Goal: Information Seeking & Learning: Learn about a topic

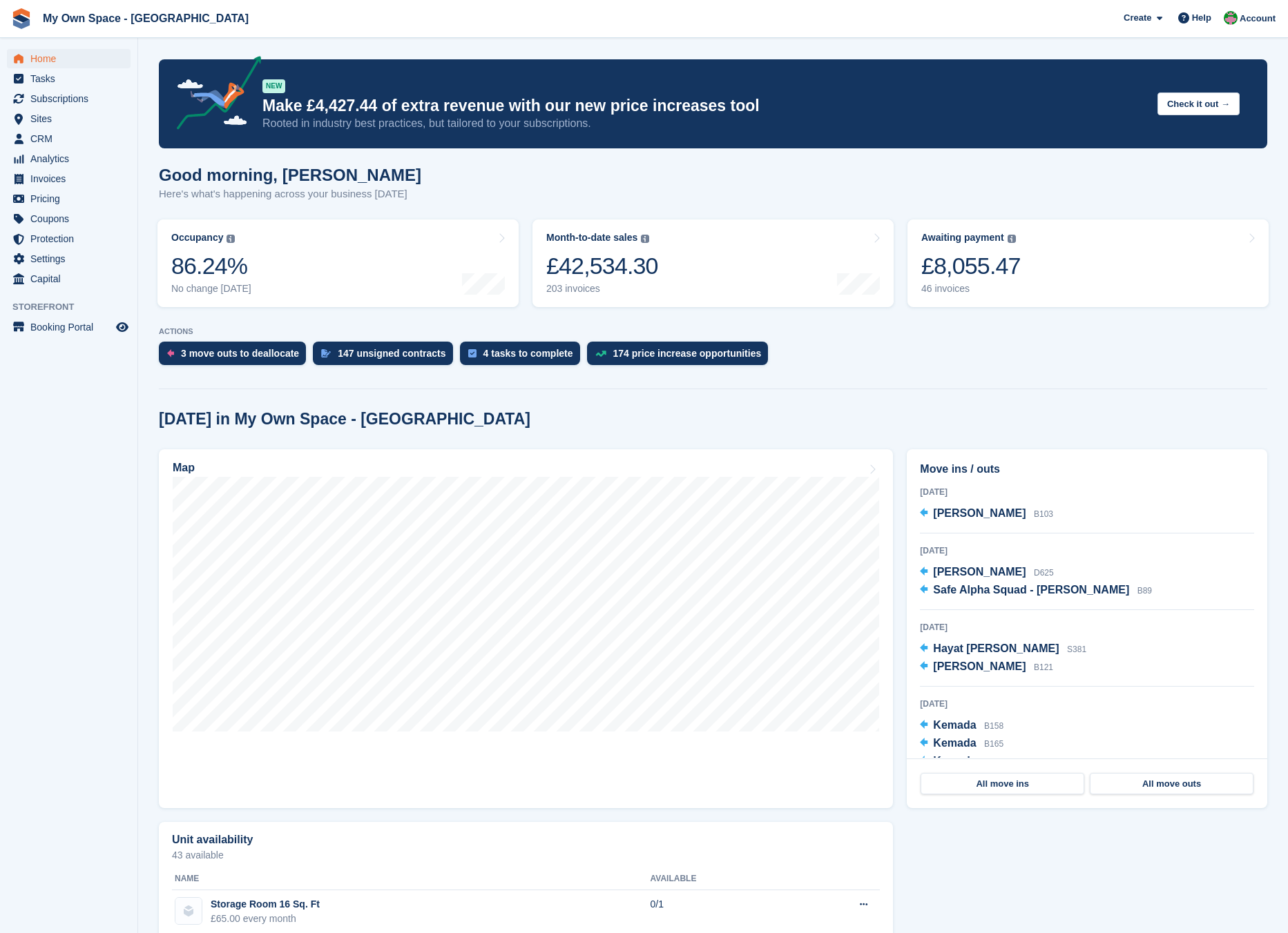
scroll to position [483, 0]
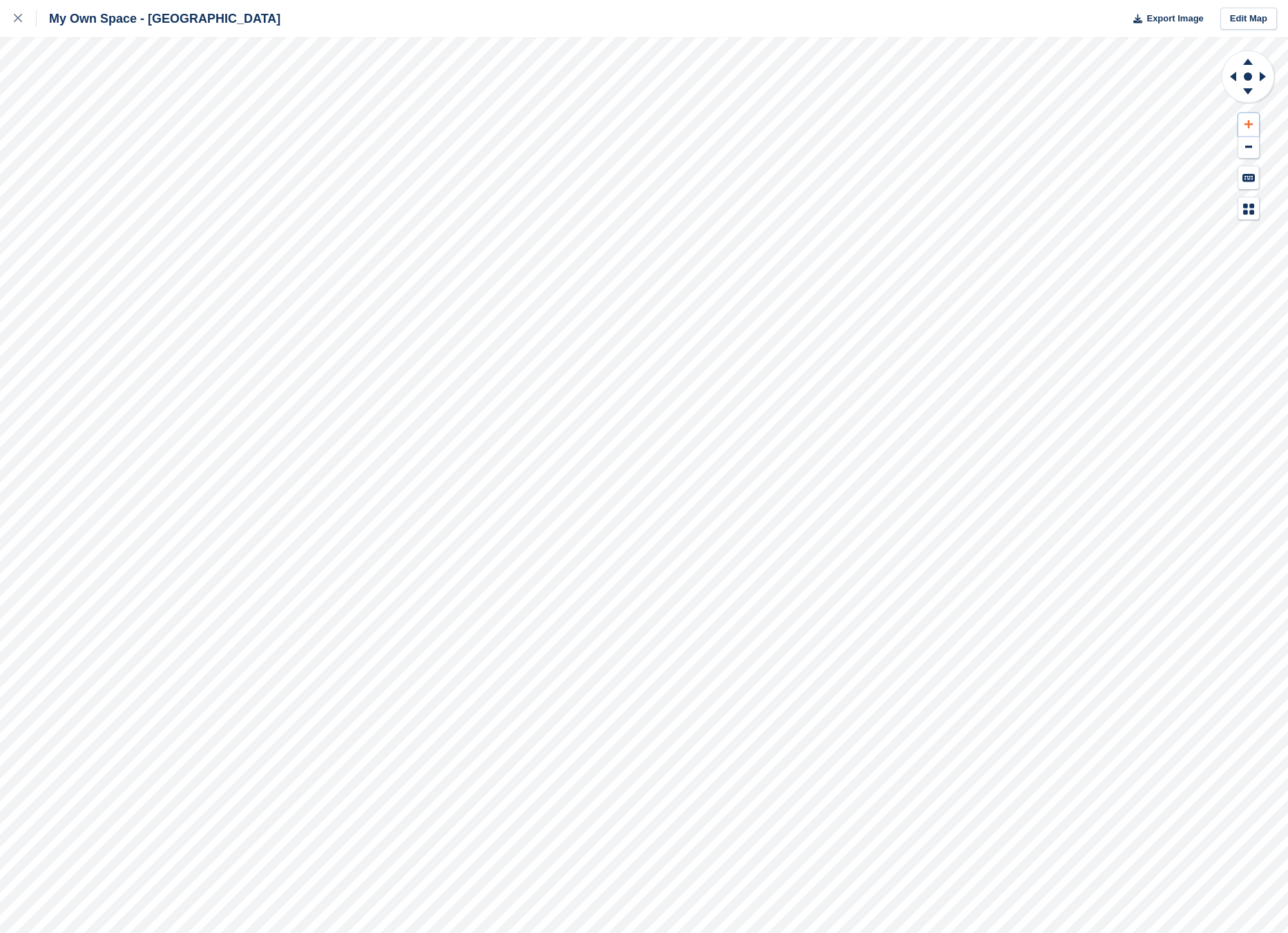
click at [1244, 122] on icon at bounding box center [1248, 124] width 8 height 9
click at [1231, 75] on icon at bounding box center [1232, 76] width 6 height 9
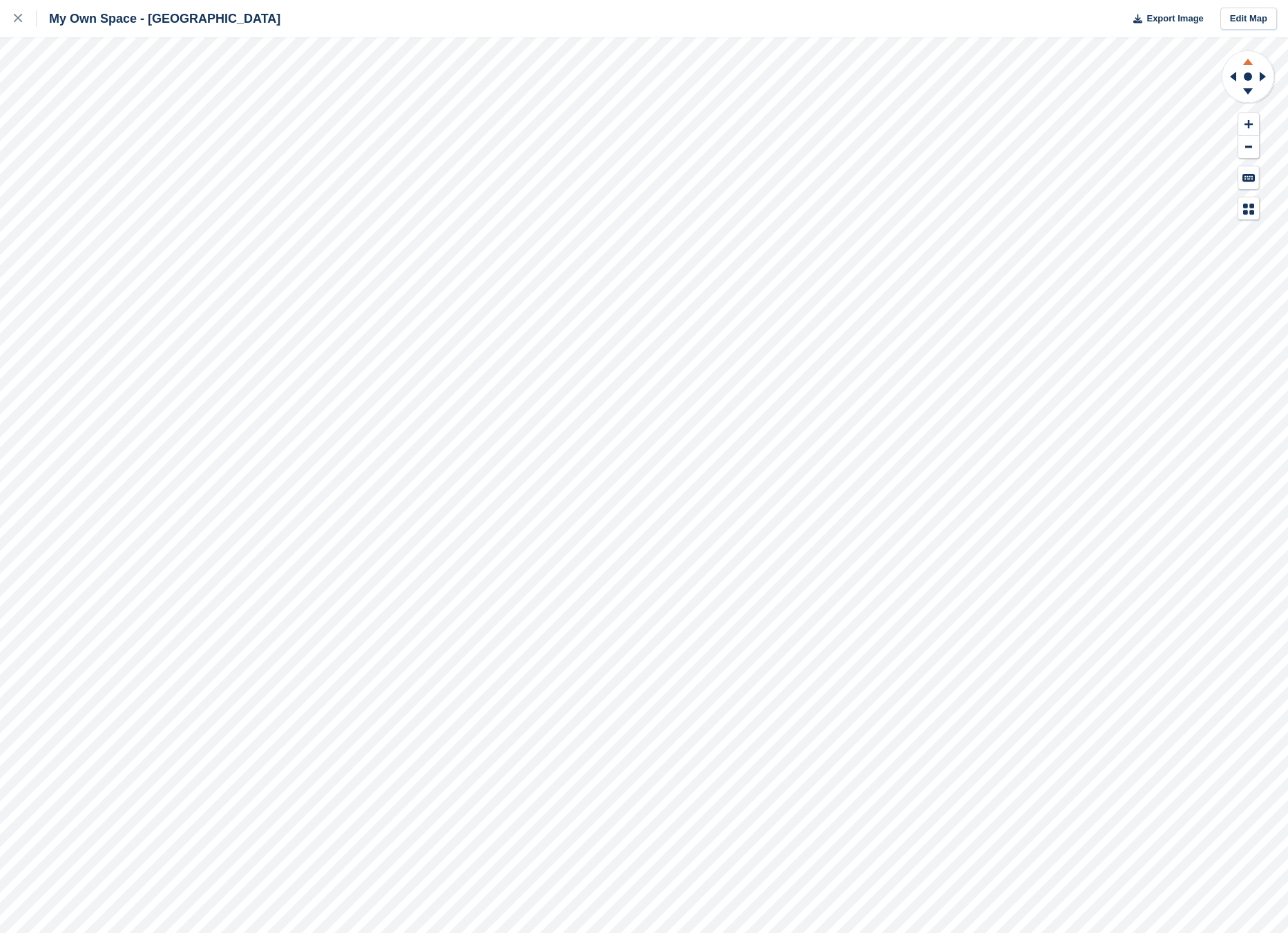
click at [1248, 56] on icon at bounding box center [1248, 60] width 36 height 17
drag, startPoint x: 1248, startPoint y: 56, endPoint x: 1234, endPoint y: 73, distance: 22.0
click at [1234, 73] on icon at bounding box center [1231, 77] width 17 height 36
click at [1242, 118] on button at bounding box center [1248, 124] width 21 height 23
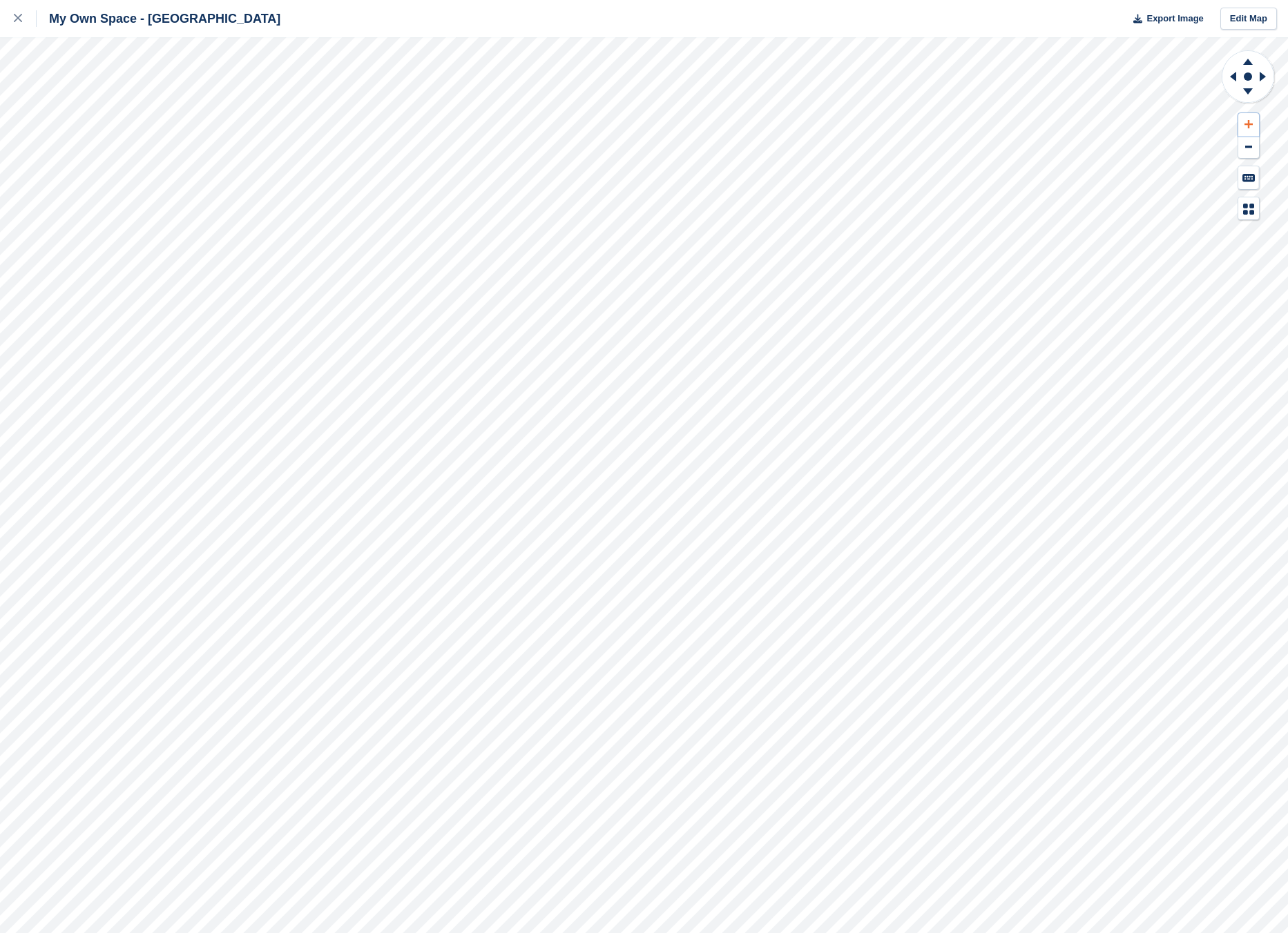
click at [1242, 118] on button at bounding box center [1248, 124] width 21 height 23
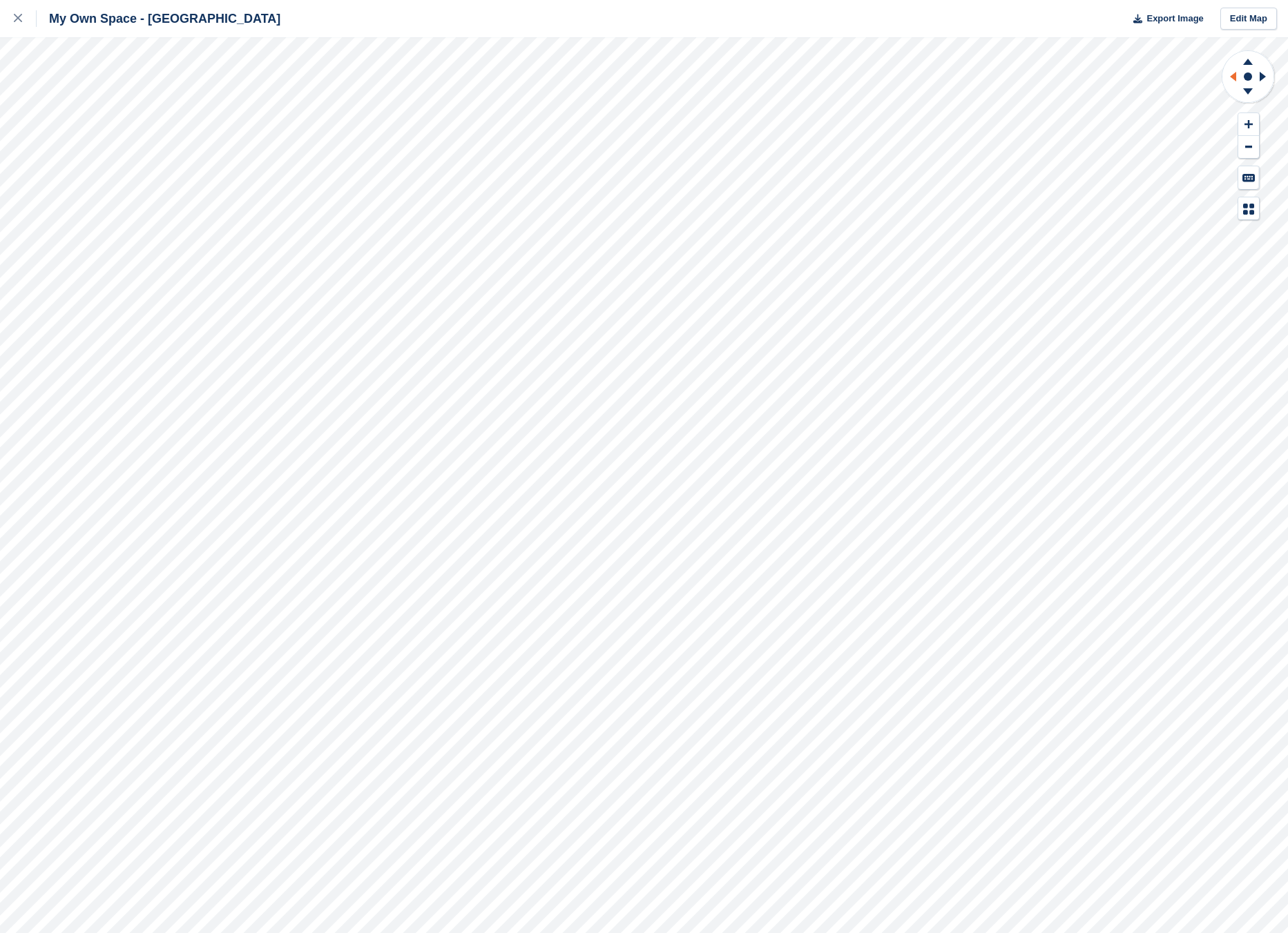
click at [1232, 78] on icon at bounding box center [1232, 76] width 6 height 9
click at [23, 14] on div at bounding box center [24, 19] width 23 height 17
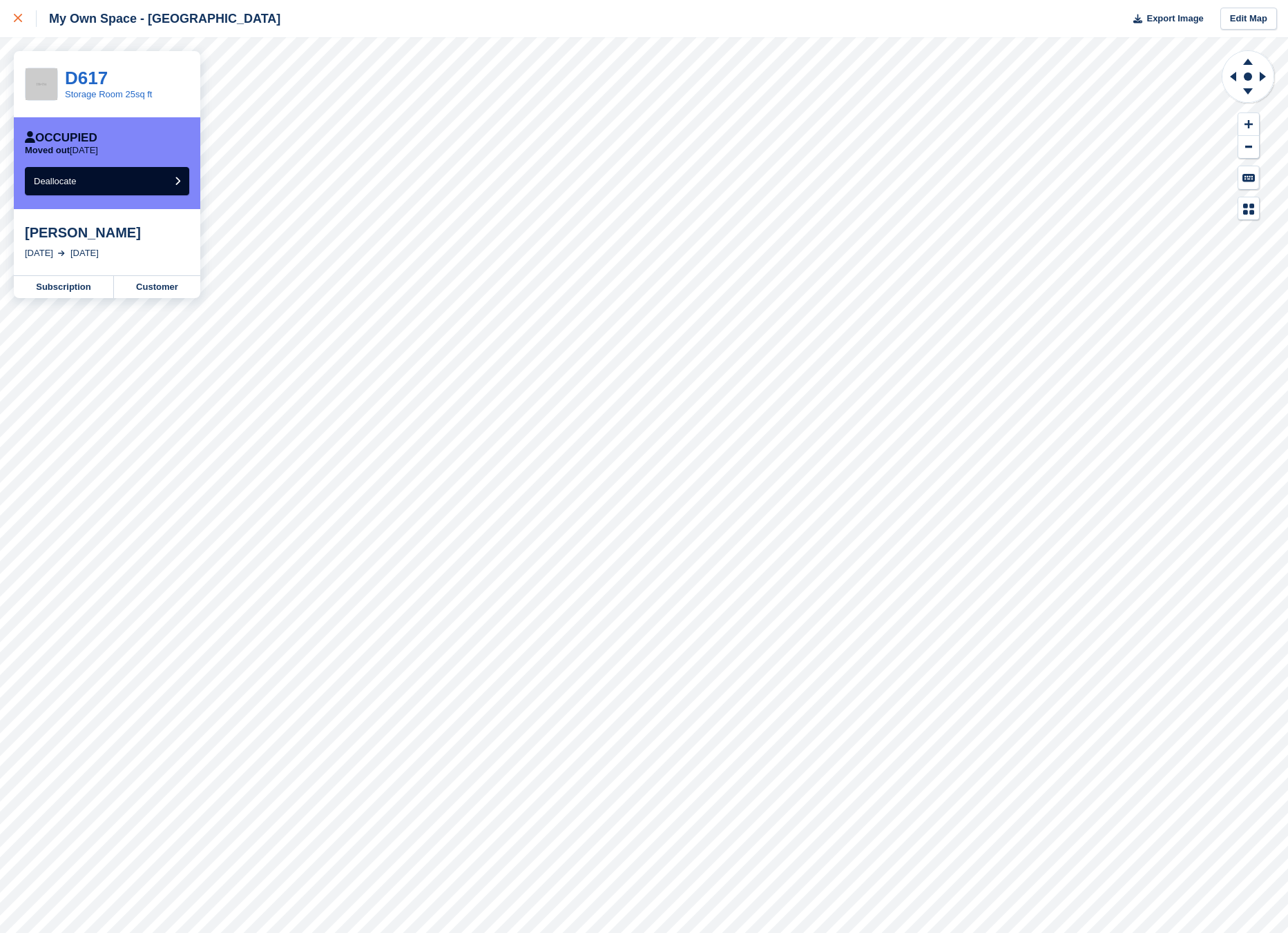
click at [13, 28] on link at bounding box center [18, 19] width 36 height 37
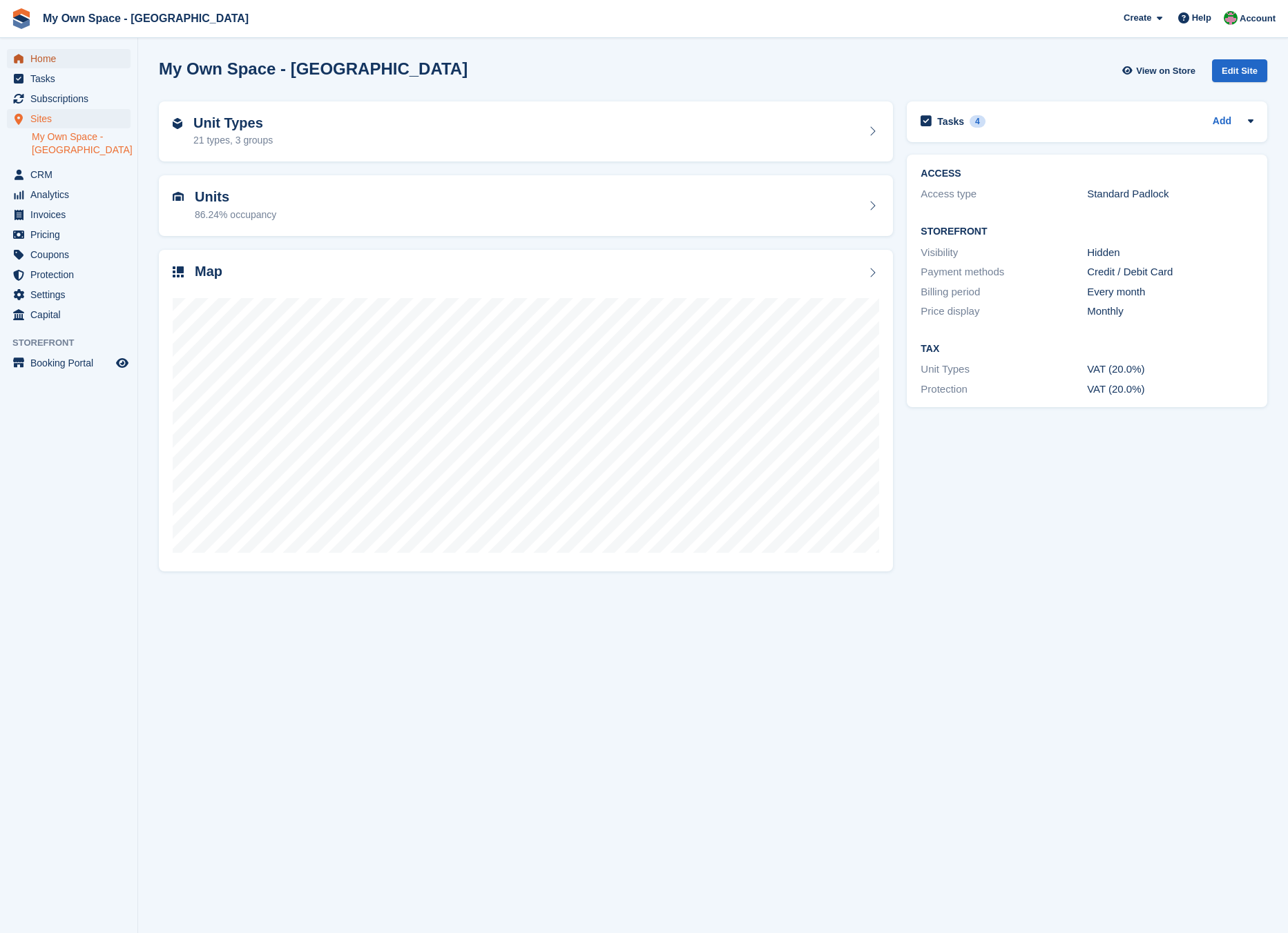
click at [51, 52] on span "Home" at bounding box center [72, 58] width 83 height 19
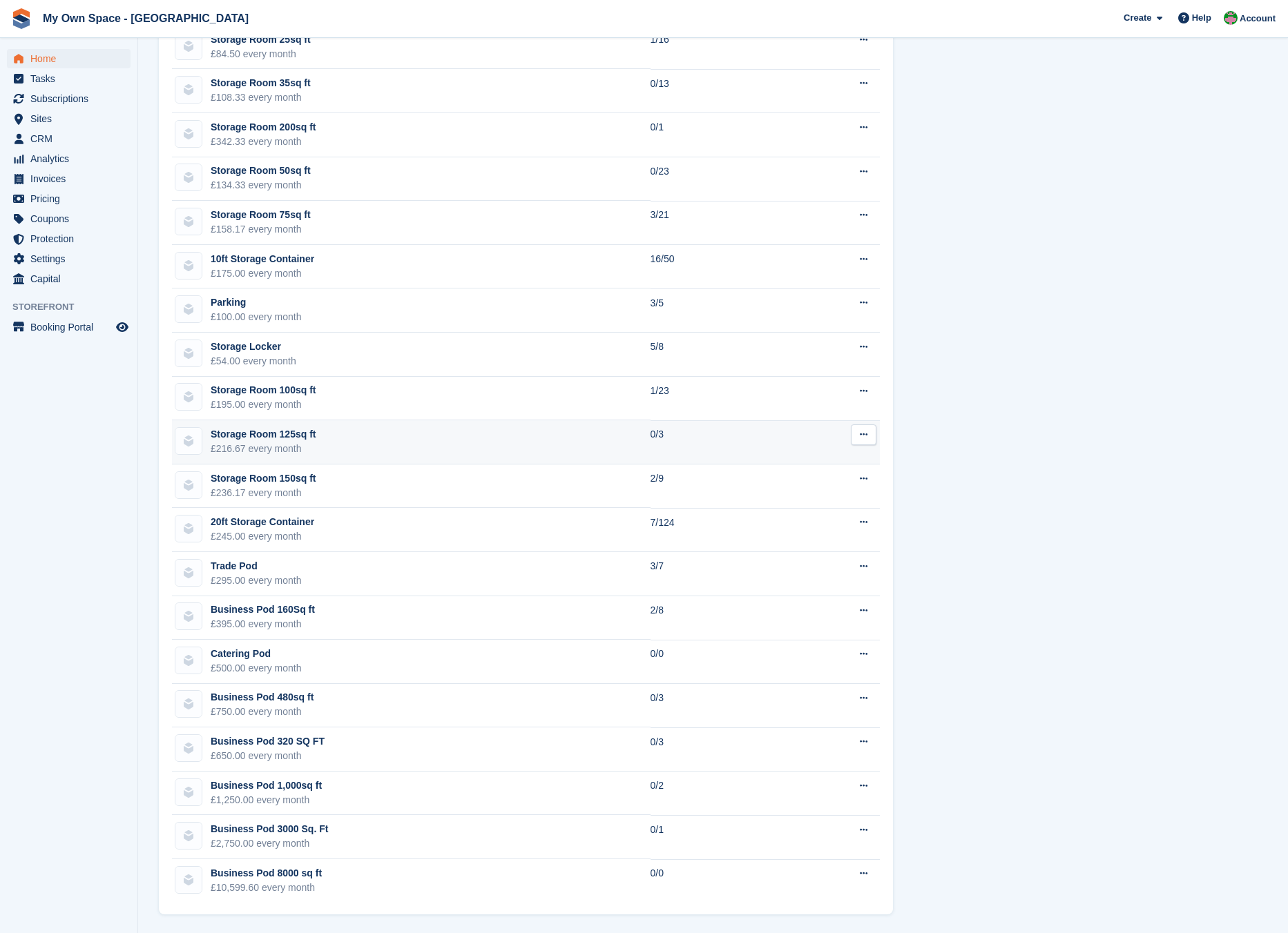
scroll to position [910, 0]
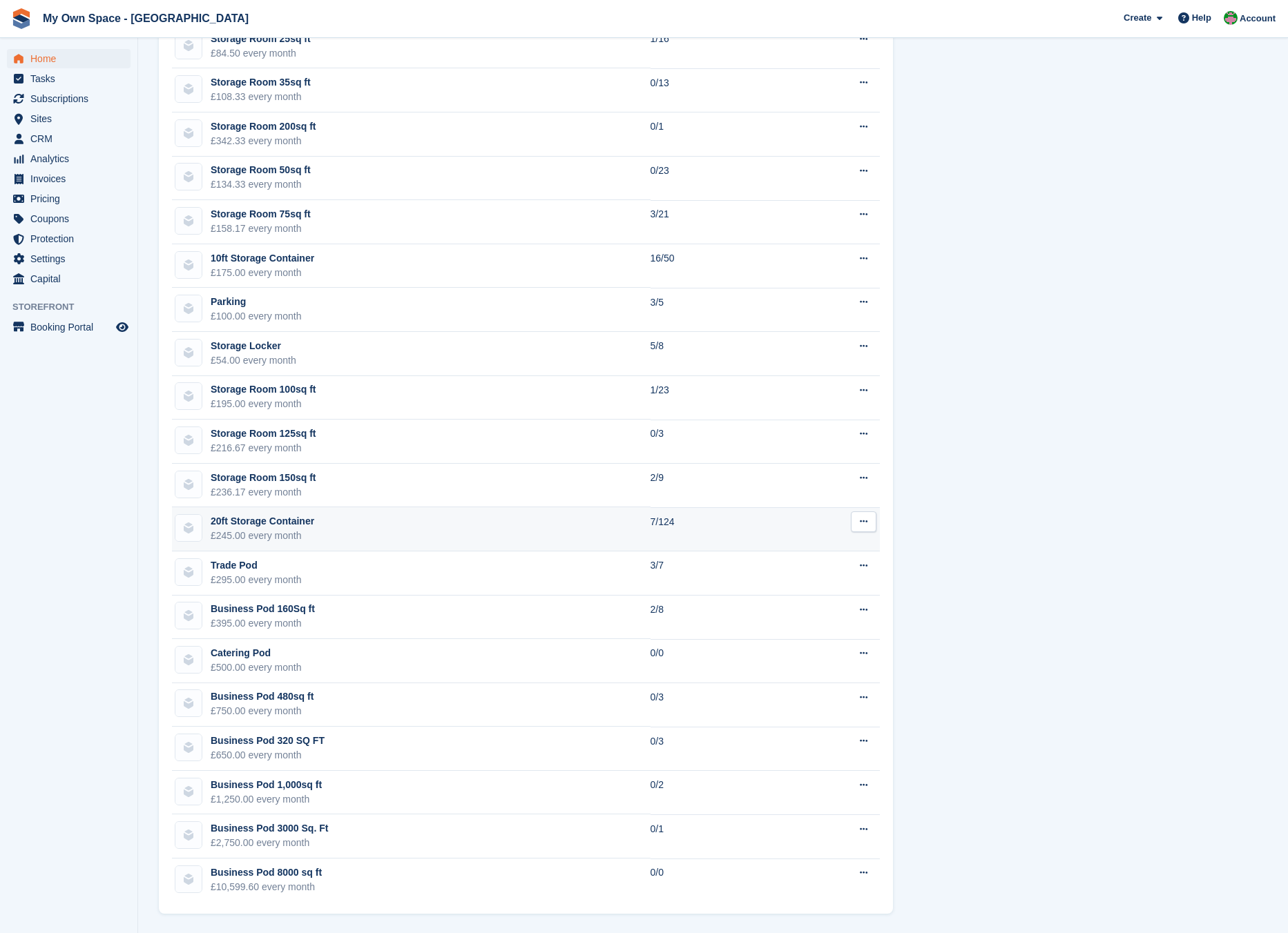
click at [252, 528] on div "20ft Storage Container" at bounding box center [262, 521] width 104 height 14
click at [321, 533] on td "20ft Storage Container £245.00 every month" at bounding box center [411, 529] width 479 height 44
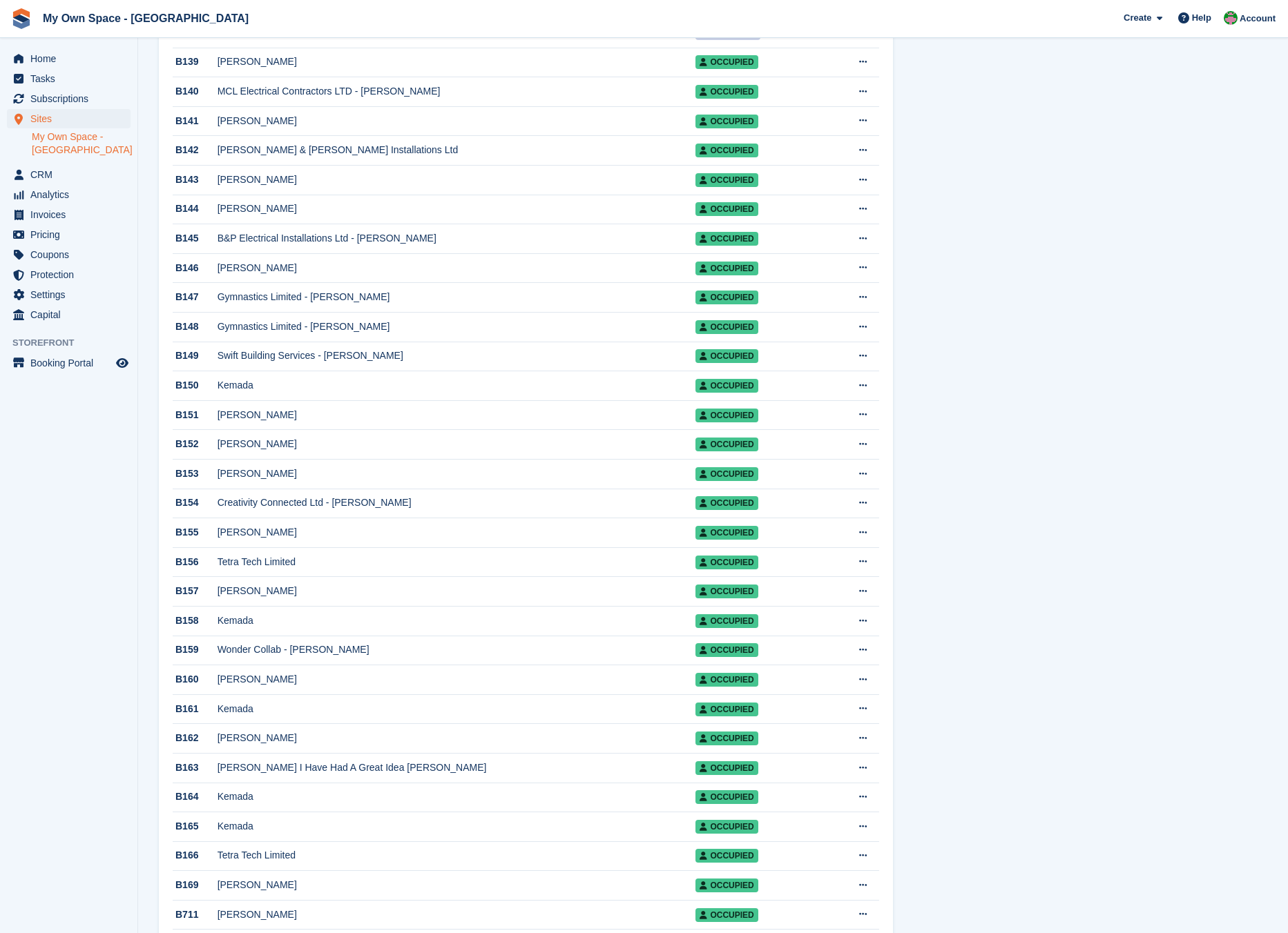
scroll to position [1311, 0]
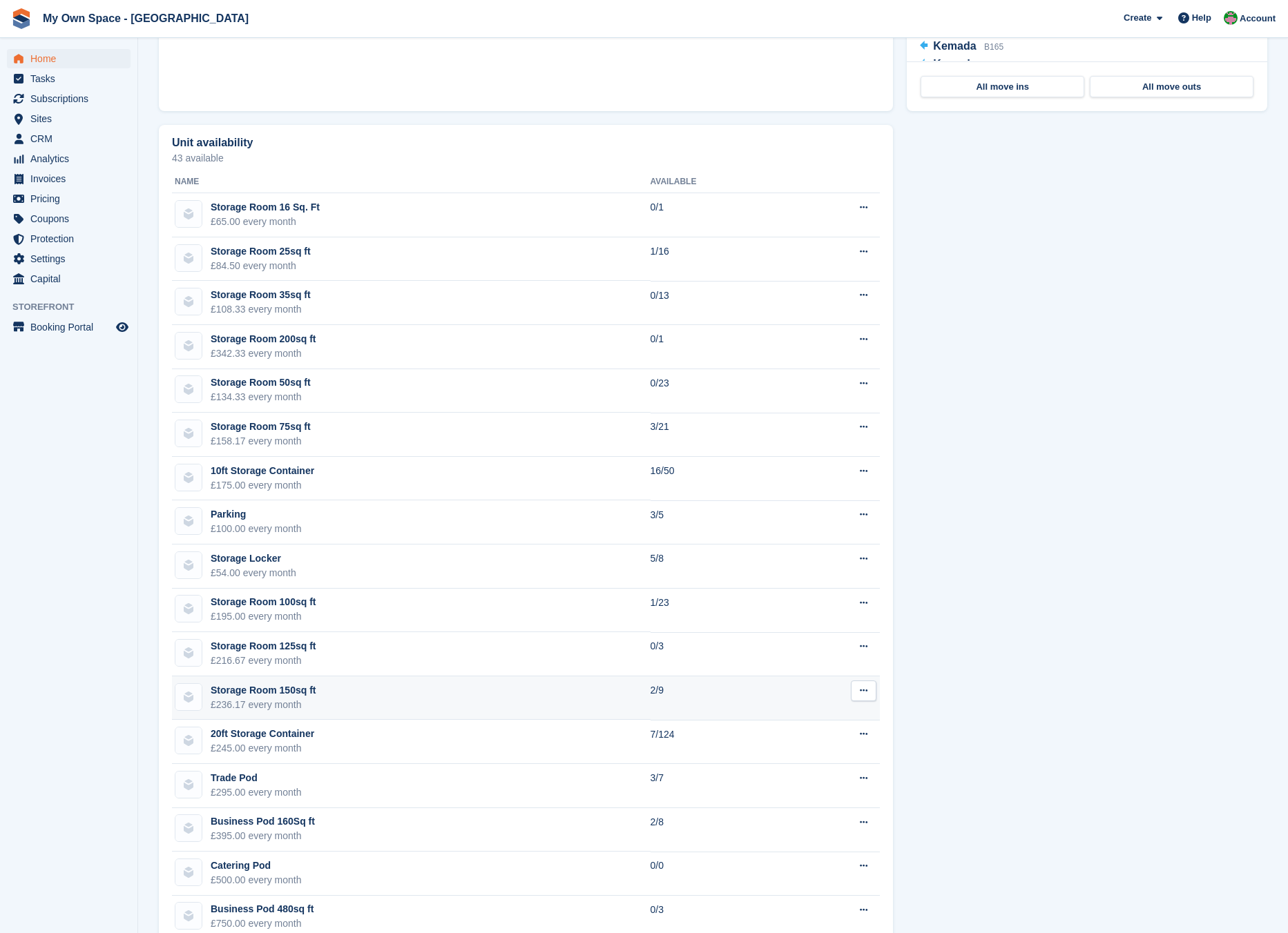
scroll to position [703, 0]
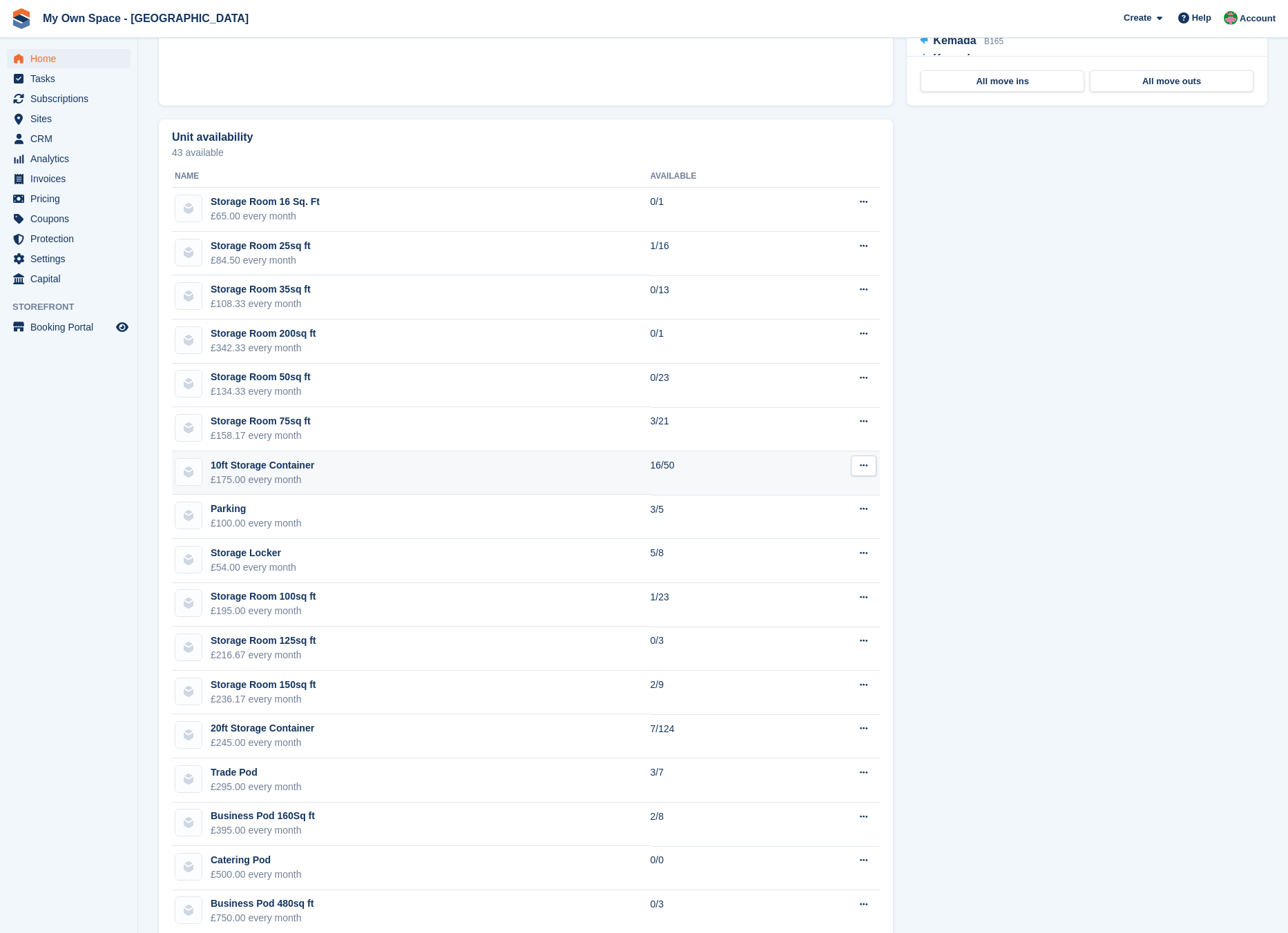
click at [358, 481] on td "10ft Storage Container £175.00 every month" at bounding box center [411, 474] width 479 height 44
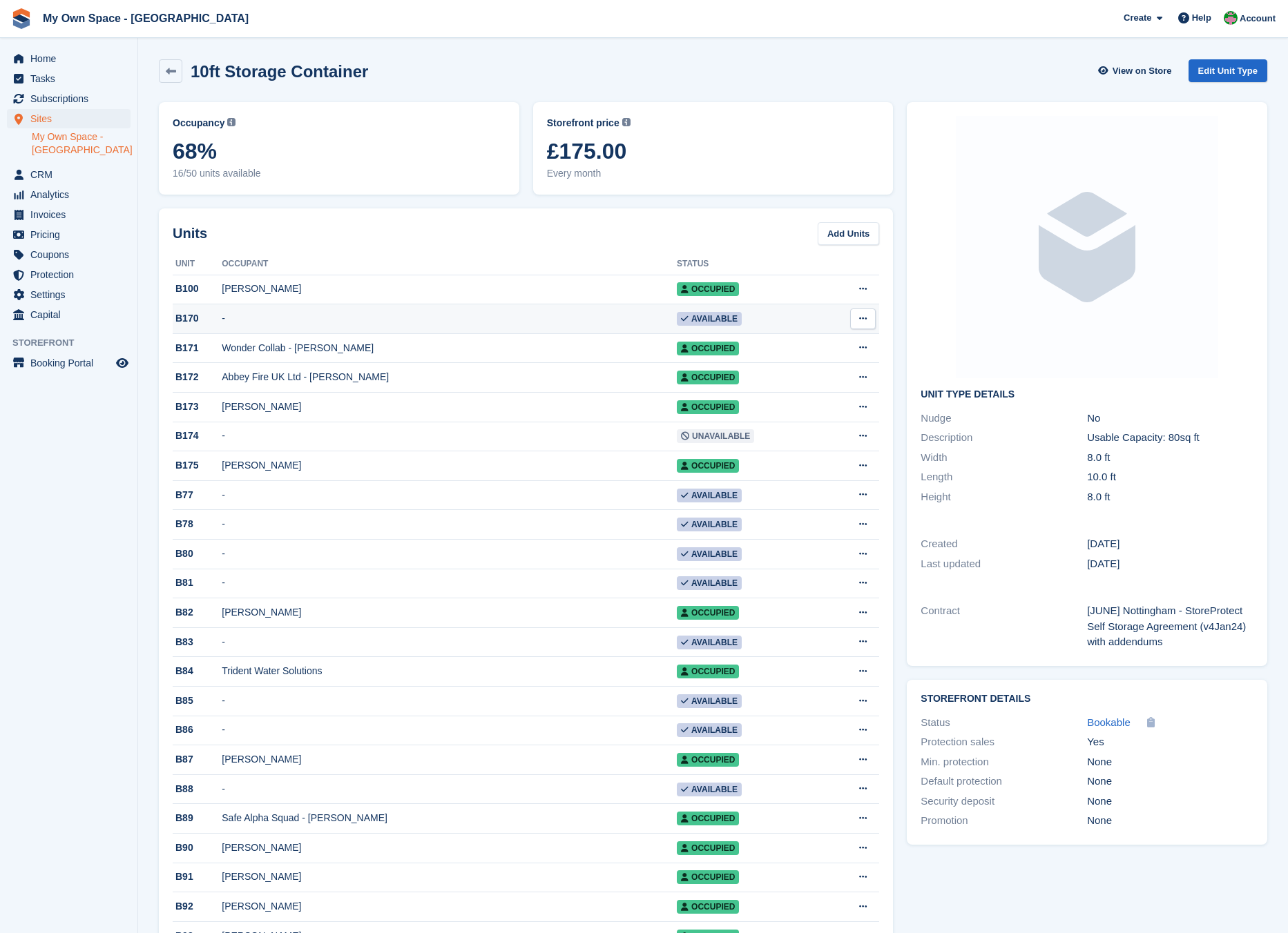
click at [230, 318] on td "-" at bounding box center [449, 319] width 455 height 29
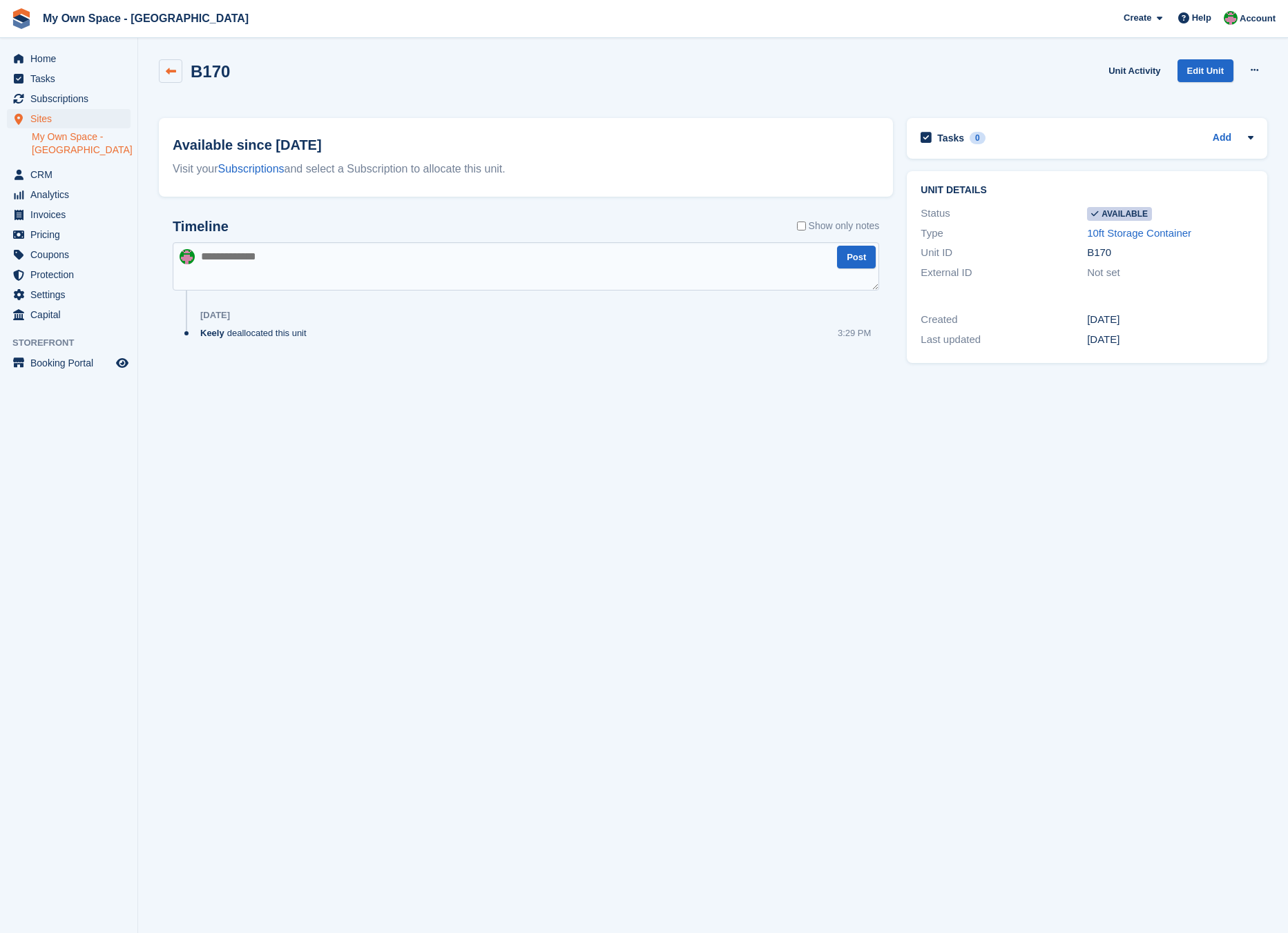
click at [169, 70] on icon at bounding box center [171, 72] width 10 height 10
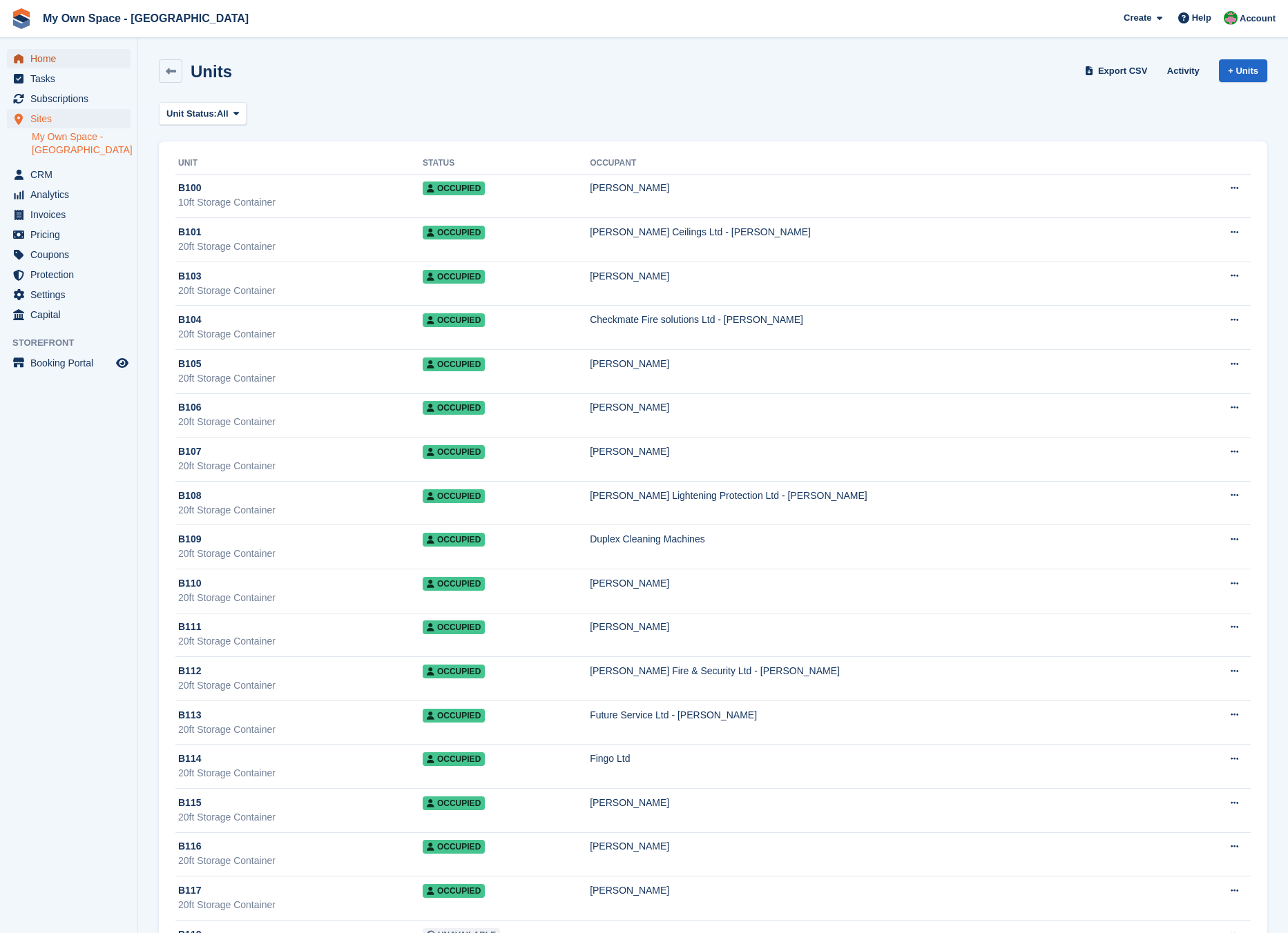
click at [78, 57] on span "Home" at bounding box center [72, 58] width 83 height 19
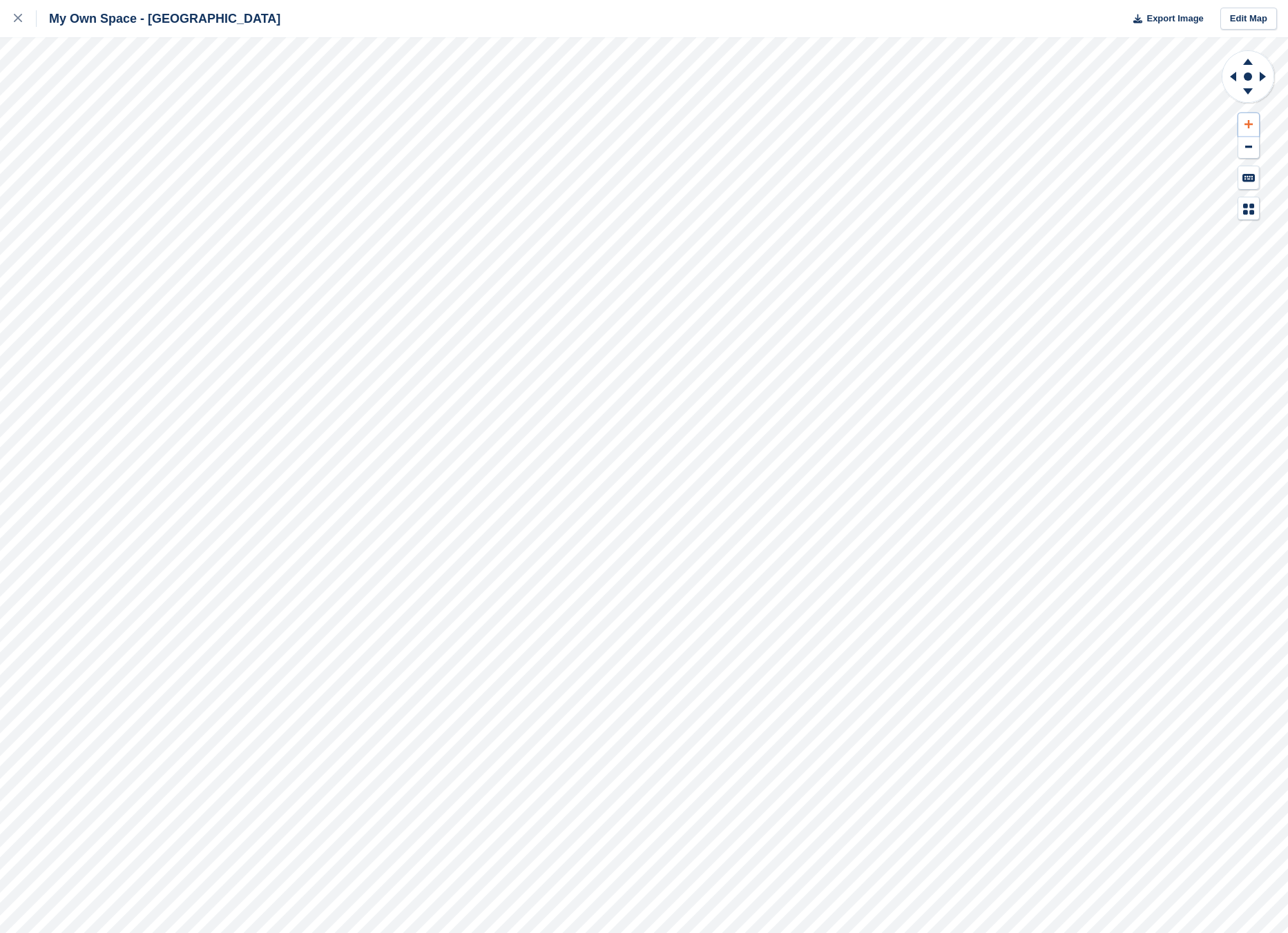
click at [1242, 116] on button at bounding box center [1248, 124] width 21 height 23
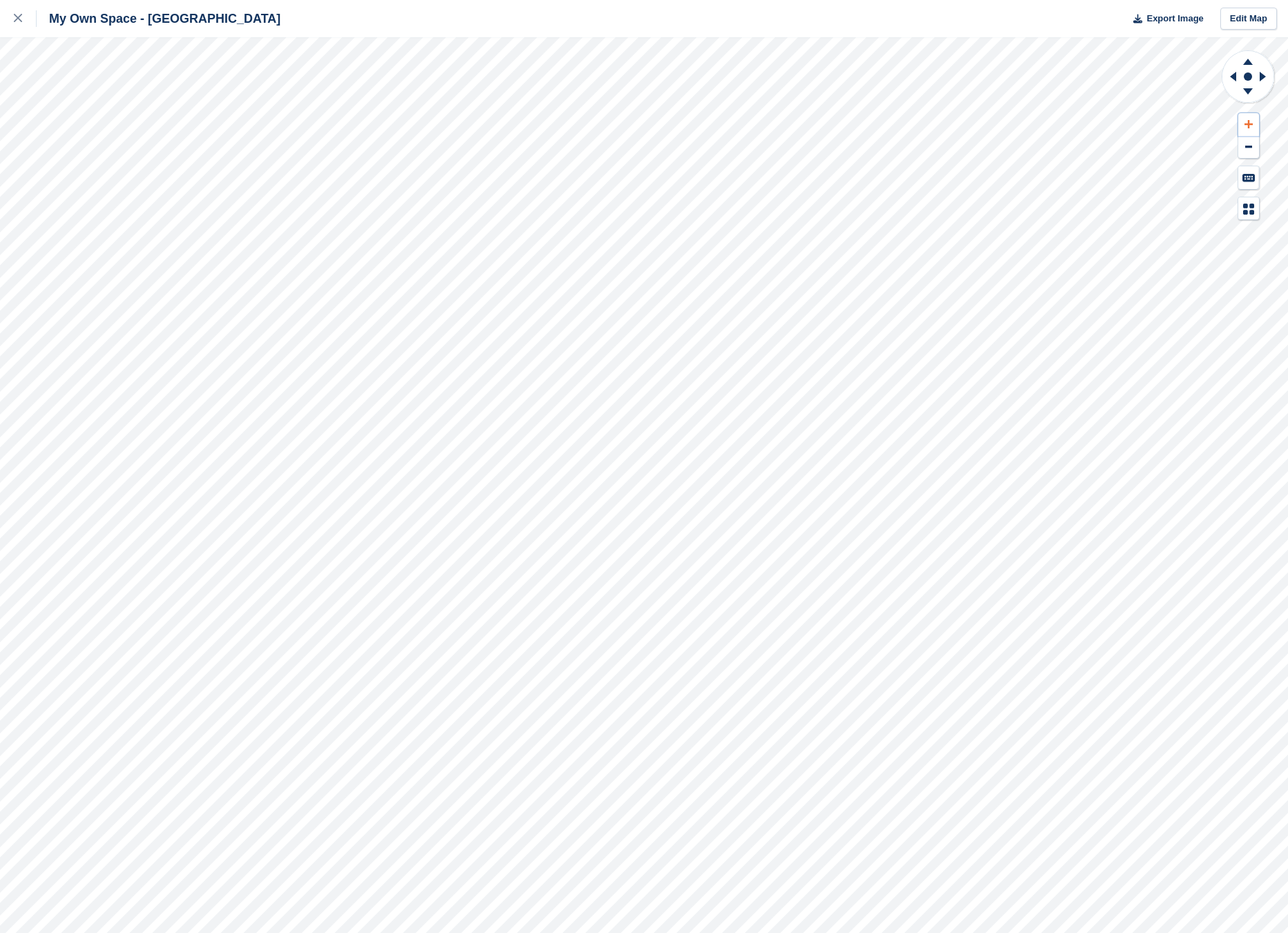
click at [1242, 116] on button at bounding box center [1248, 124] width 21 height 23
click at [1248, 59] on icon at bounding box center [1247, 62] width 9 height 6
click at [1232, 74] on icon at bounding box center [1231, 77] width 17 height 36
